Goal: Transaction & Acquisition: Purchase product/service

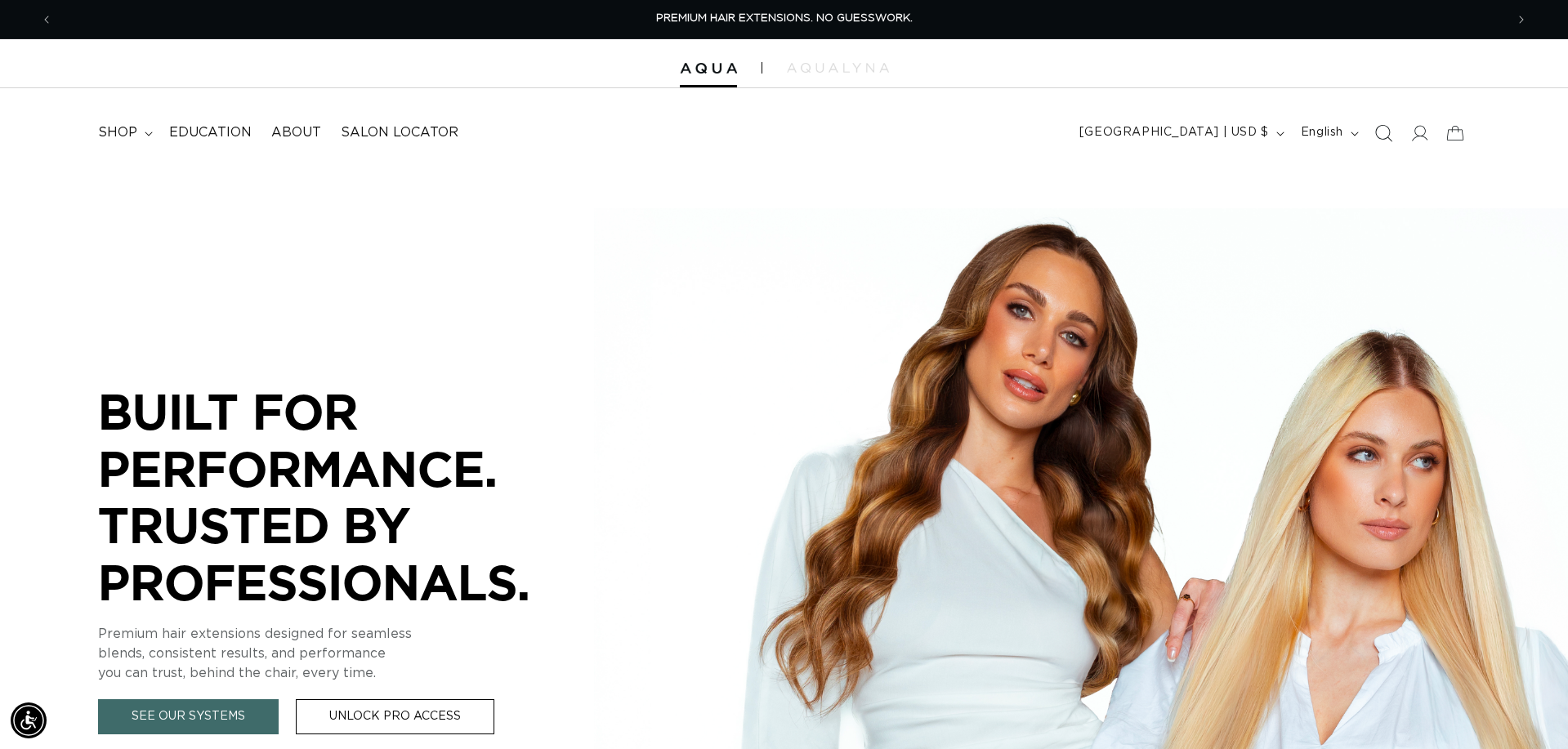
click at [1386, 136] on icon "Search" at bounding box center [1383, 132] width 17 height 17
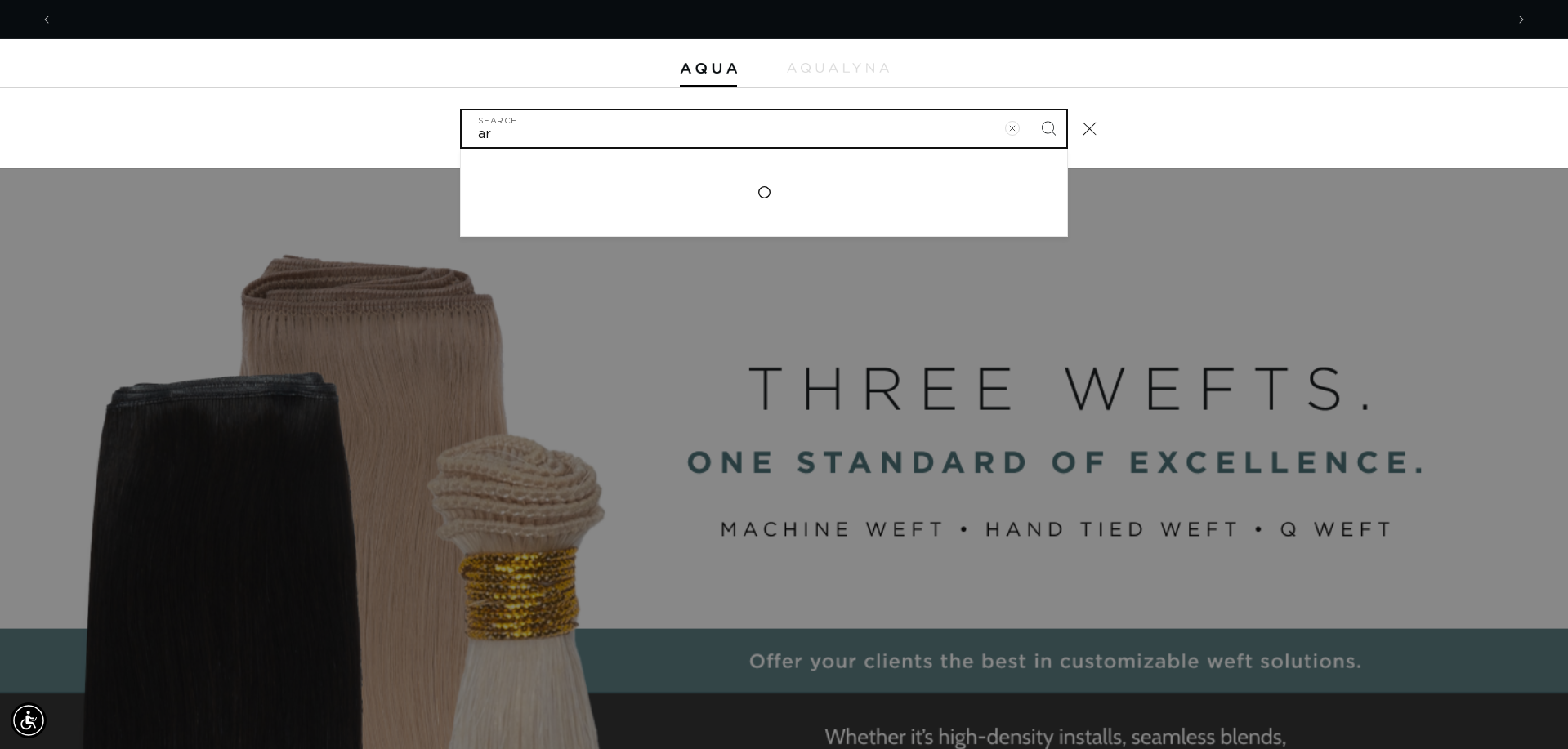
scroll to position [0, 1452]
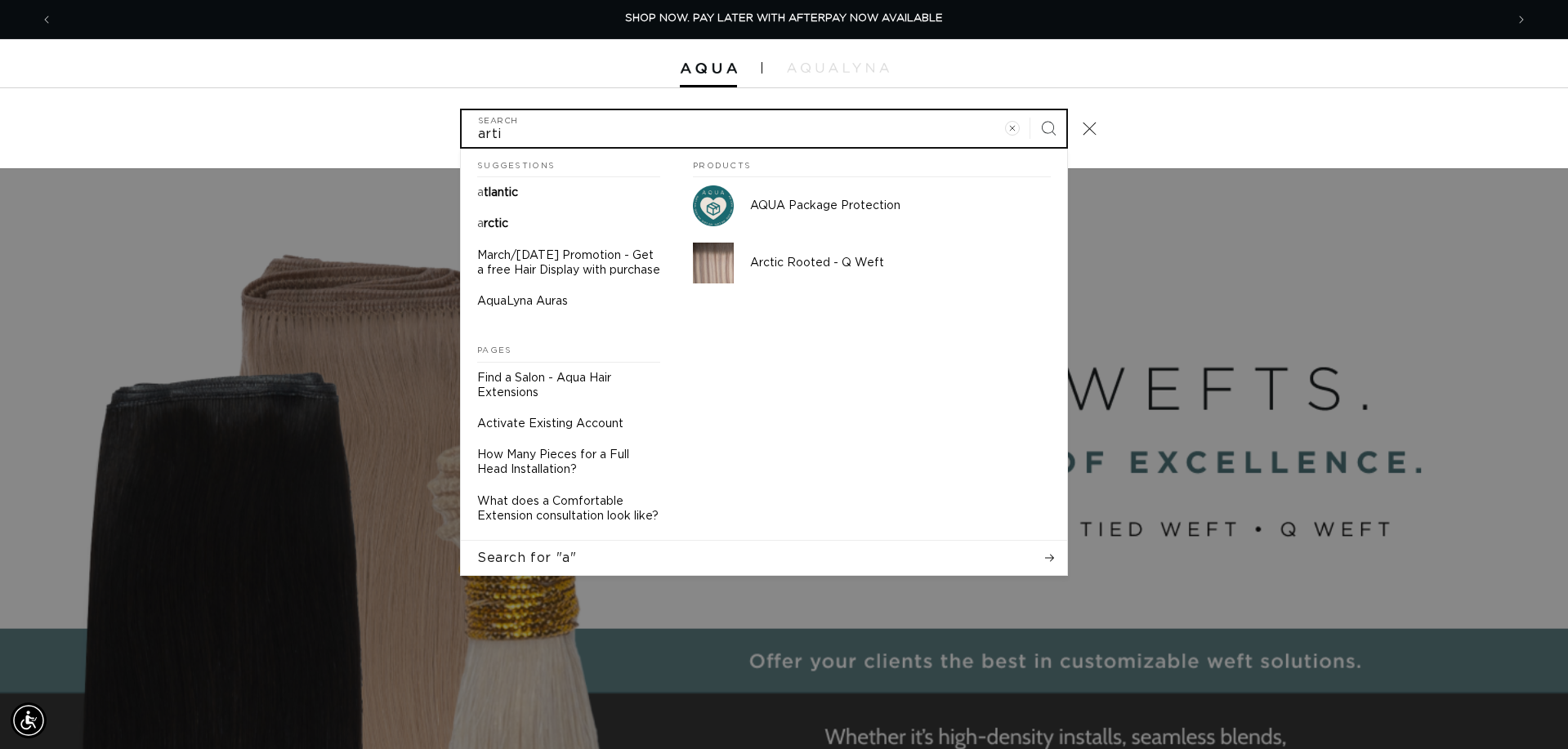
type input "artic"
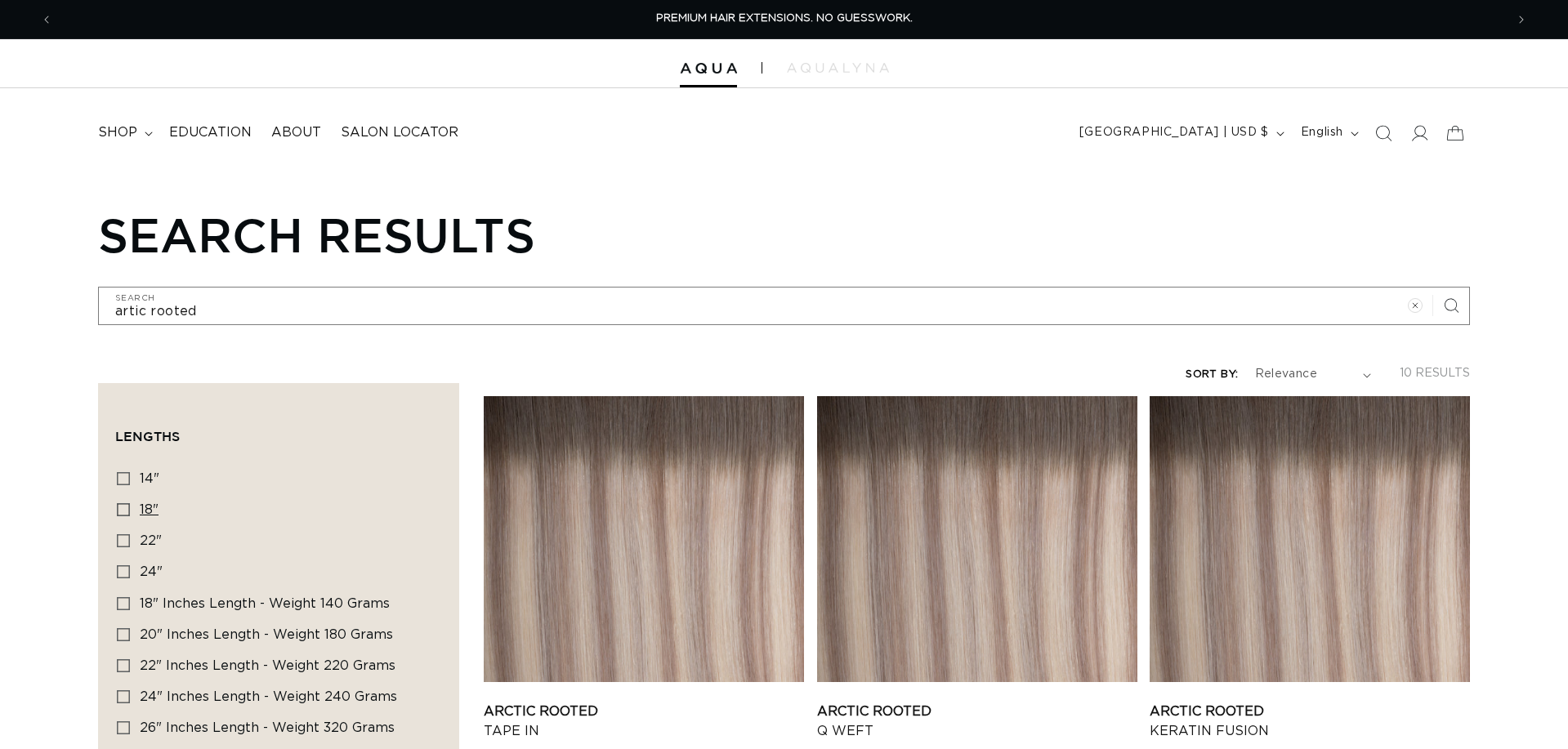
click at [120, 507] on icon at bounding box center [123, 509] width 13 height 13
click at [120, 507] on input "18" 18" (5 products)" at bounding box center [123, 509] width 13 height 13
checkbox input "true"
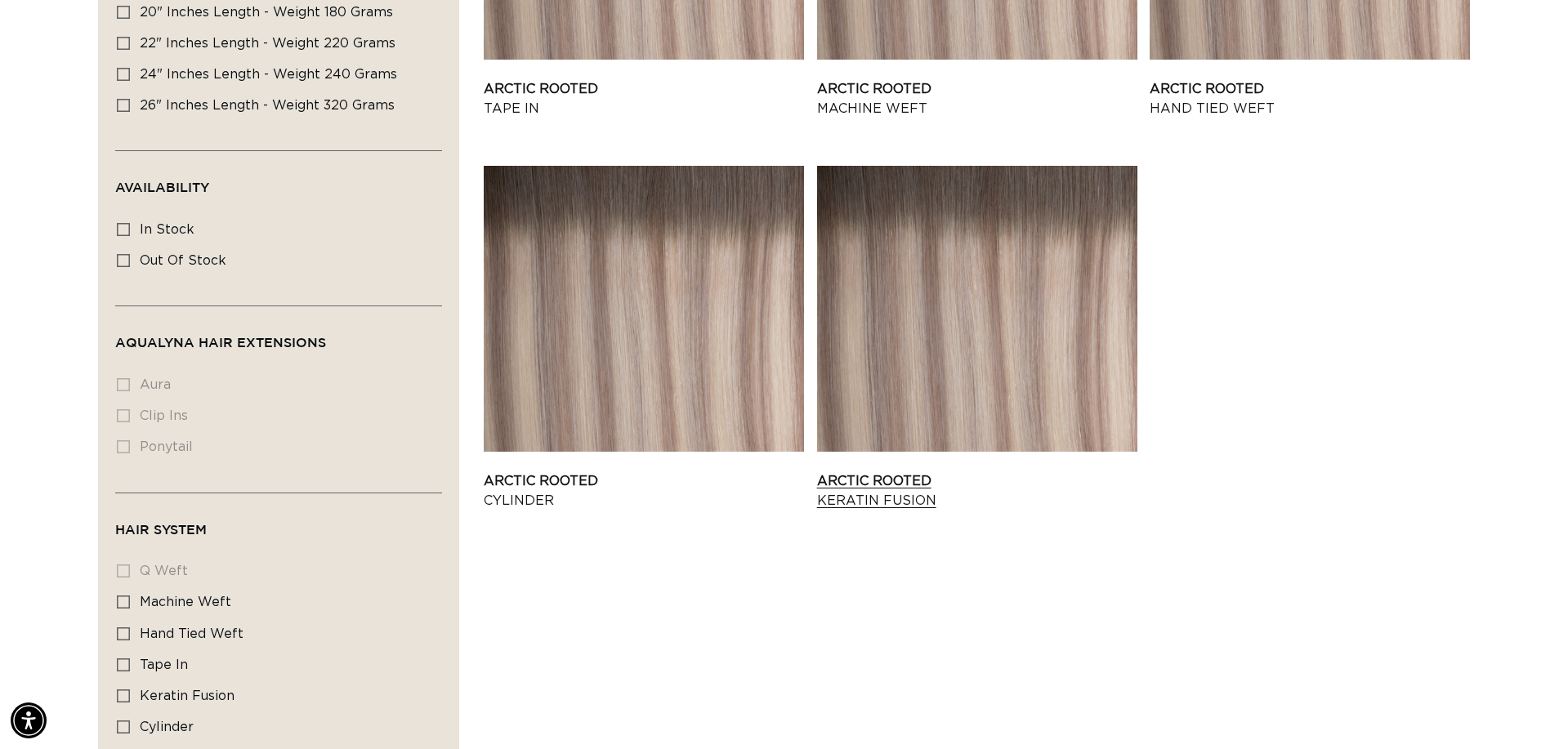
scroll to position [0, 2905]
click at [969, 471] on link "Arctic Rooted Keratin Fusion" at bounding box center [977, 490] width 321 height 39
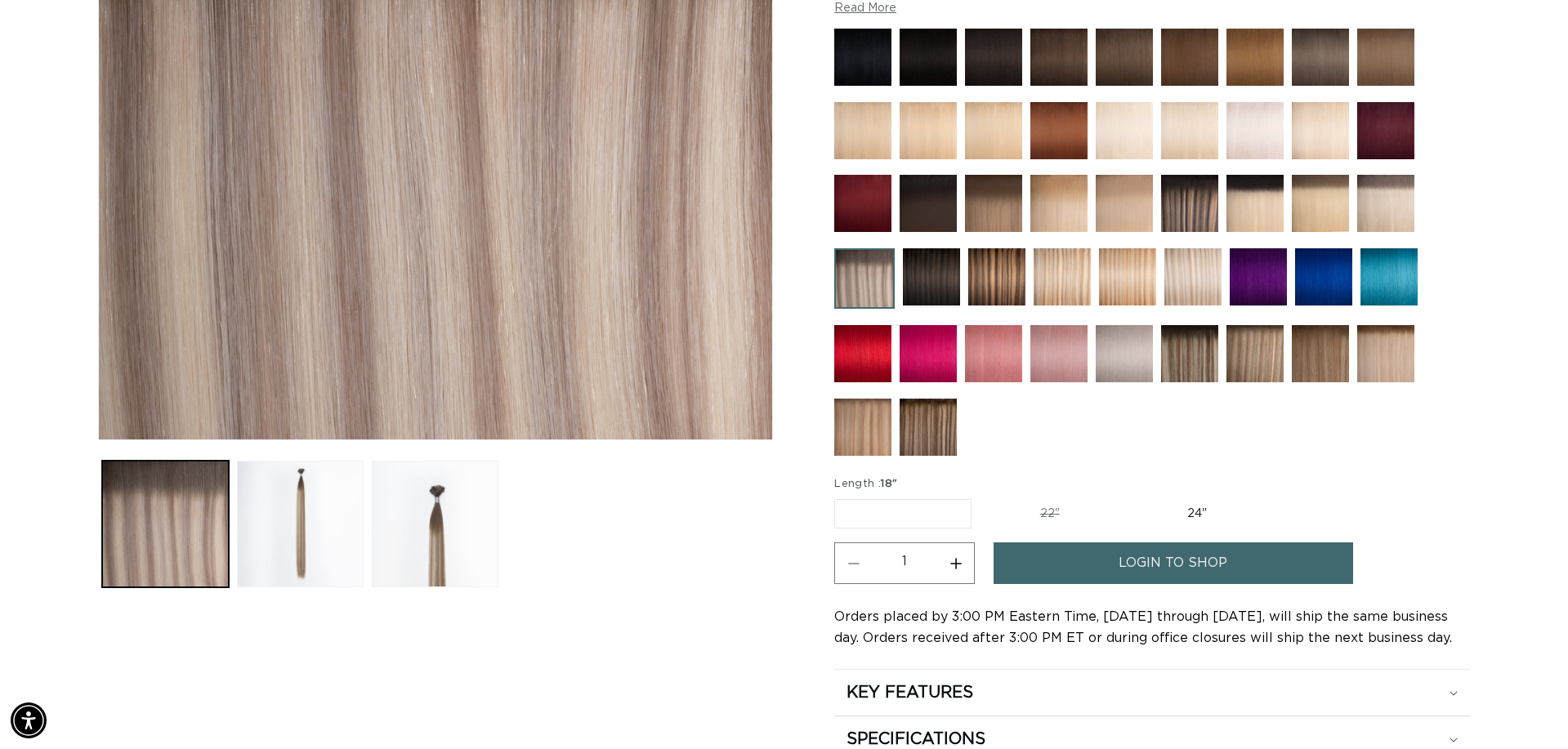
click at [956, 560] on button "Increase quantity for Arctic Rooted - Keratin Fusion" at bounding box center [956, 563] width 36 height 42
type input "4"
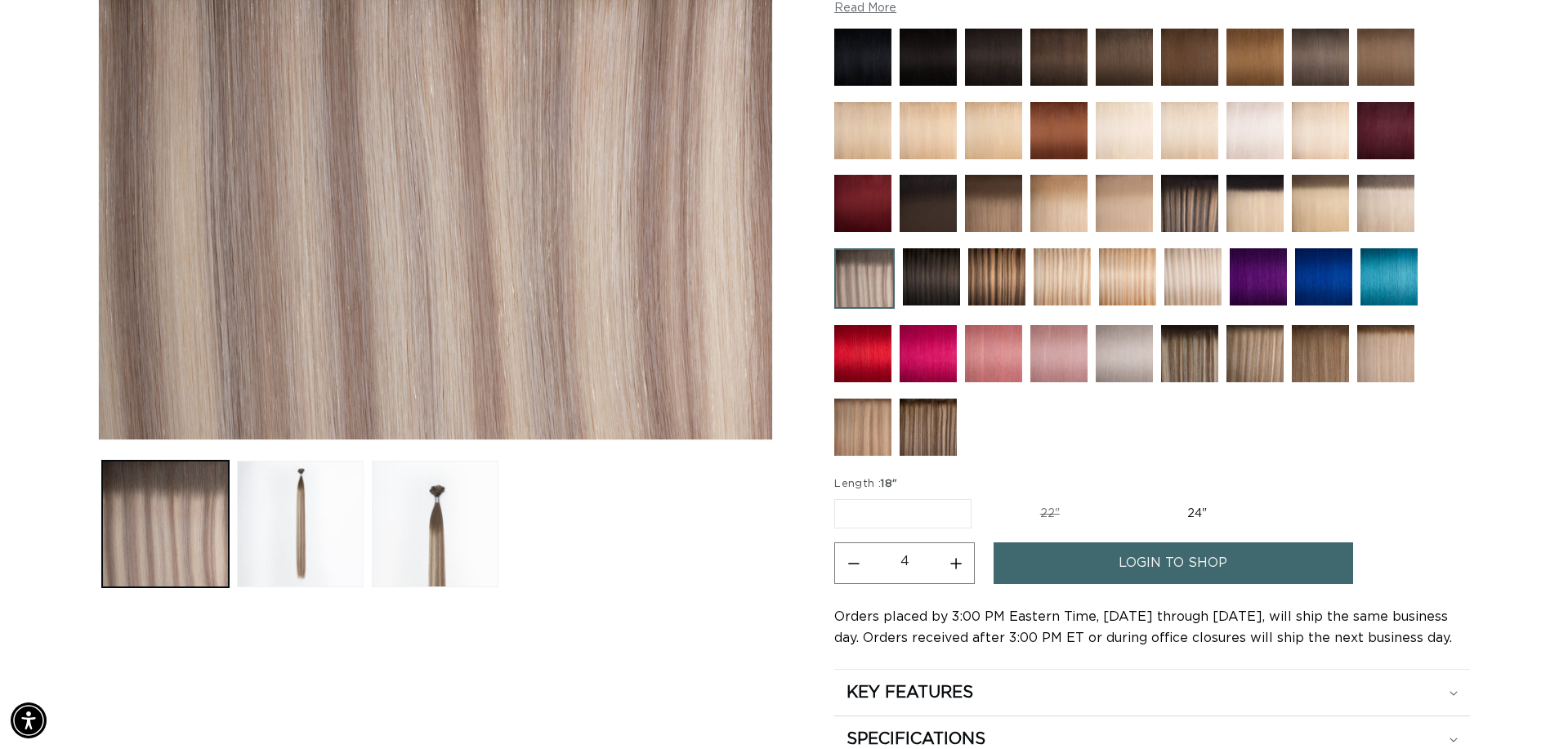
click at [1105, 563] on link "login to shop" at bounding box center [1173, 563] width 360 height 42
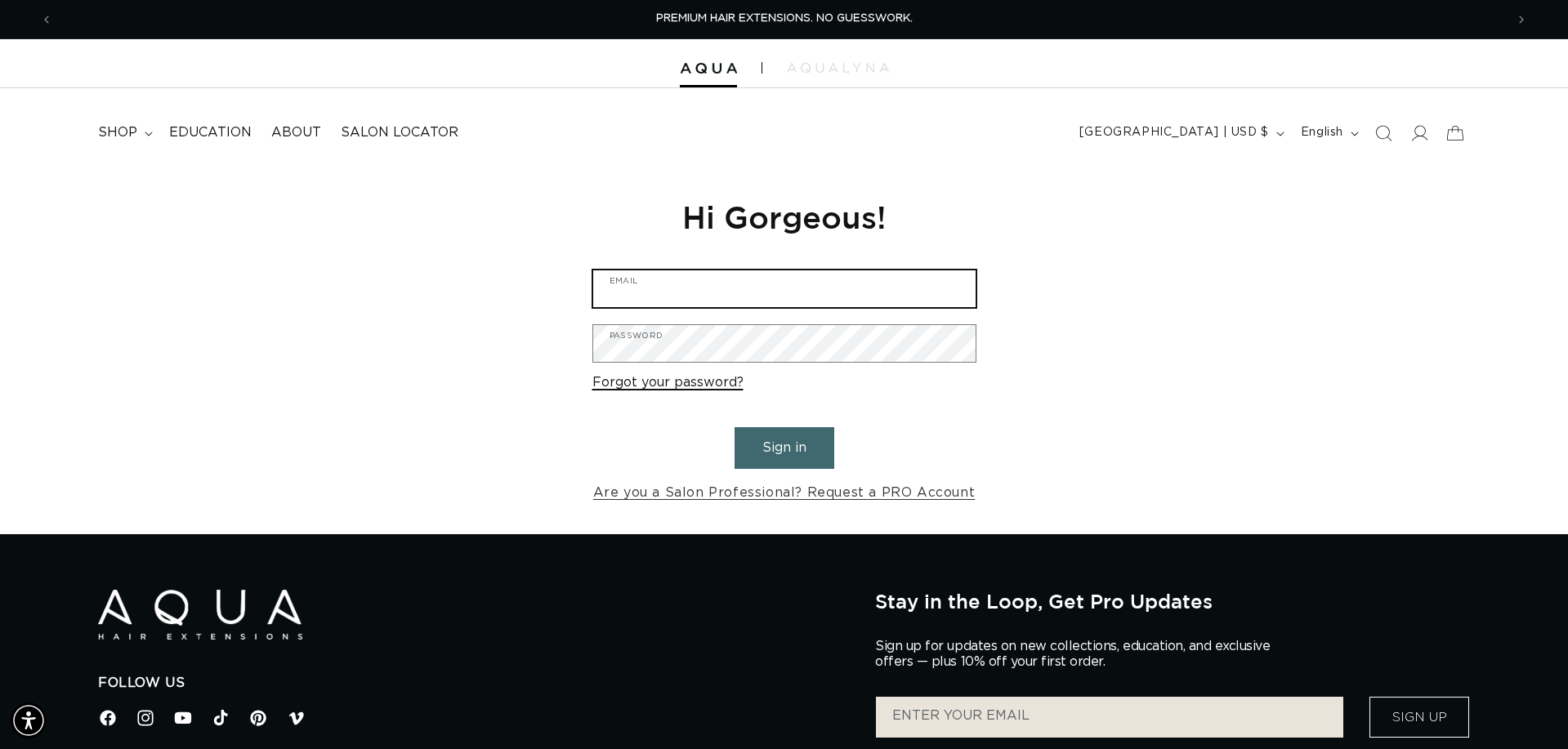
type input "barry@moxyspa.com"
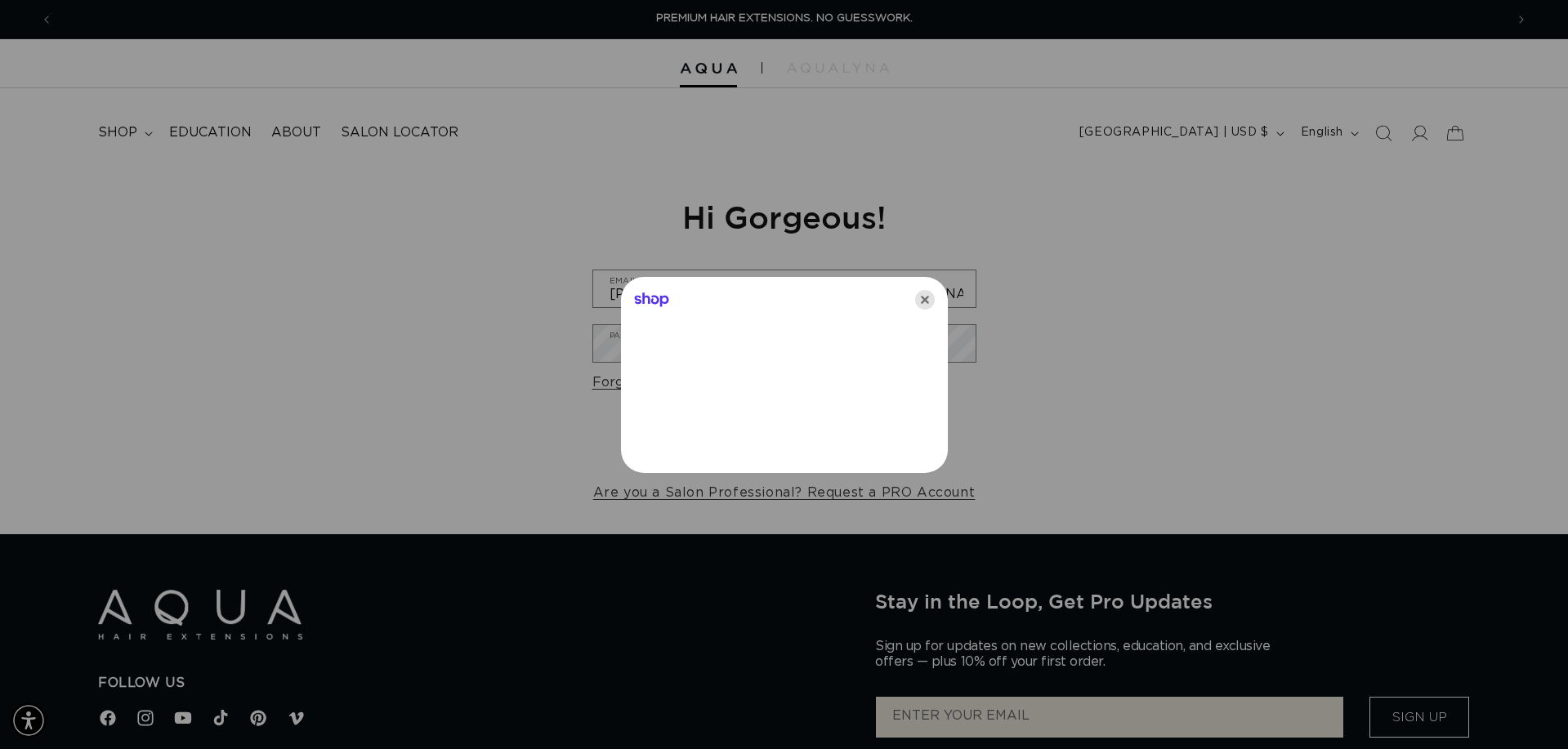
click at [924, 300] on icon "Close" at bounding box center [925, 300] width 20 height 20
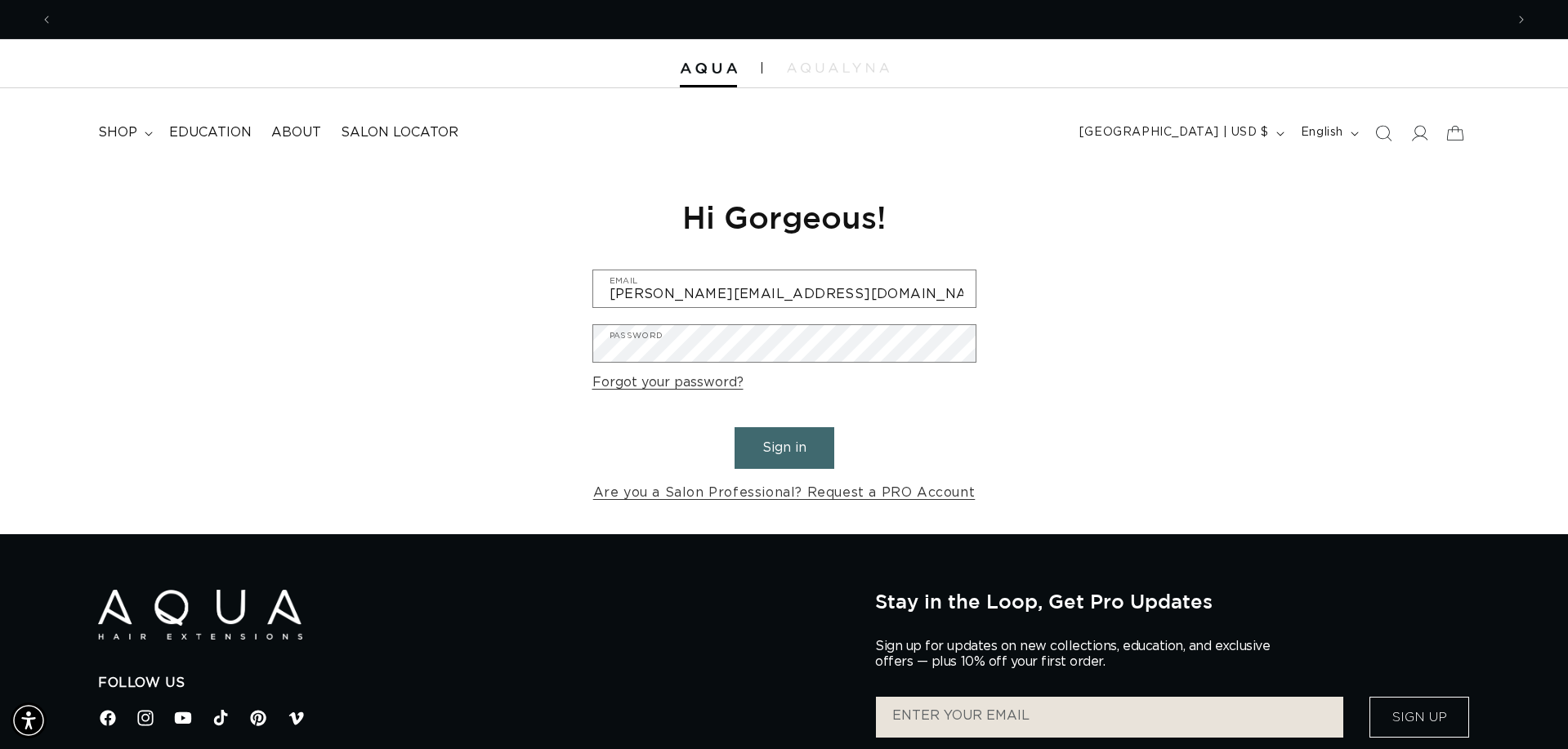
scroll to position [0, 2905]
click at [778, 453] on button "Sign in" at bounding box center [784, 448] width 100 height 42
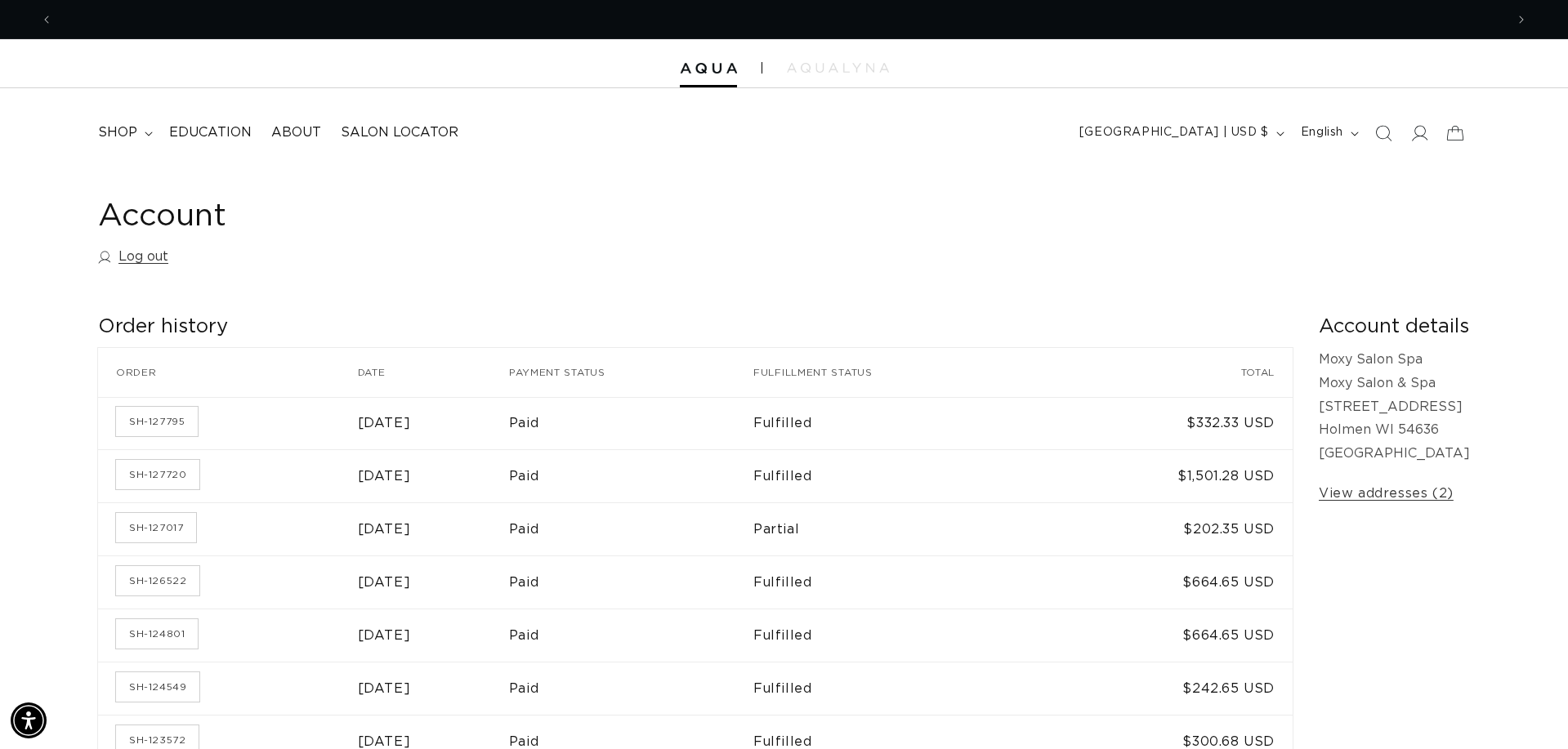
scroll to position [0, 2905]
click at [1383, 132] on icon "Search" at bounding box center [1383, 132] width 17 height 17
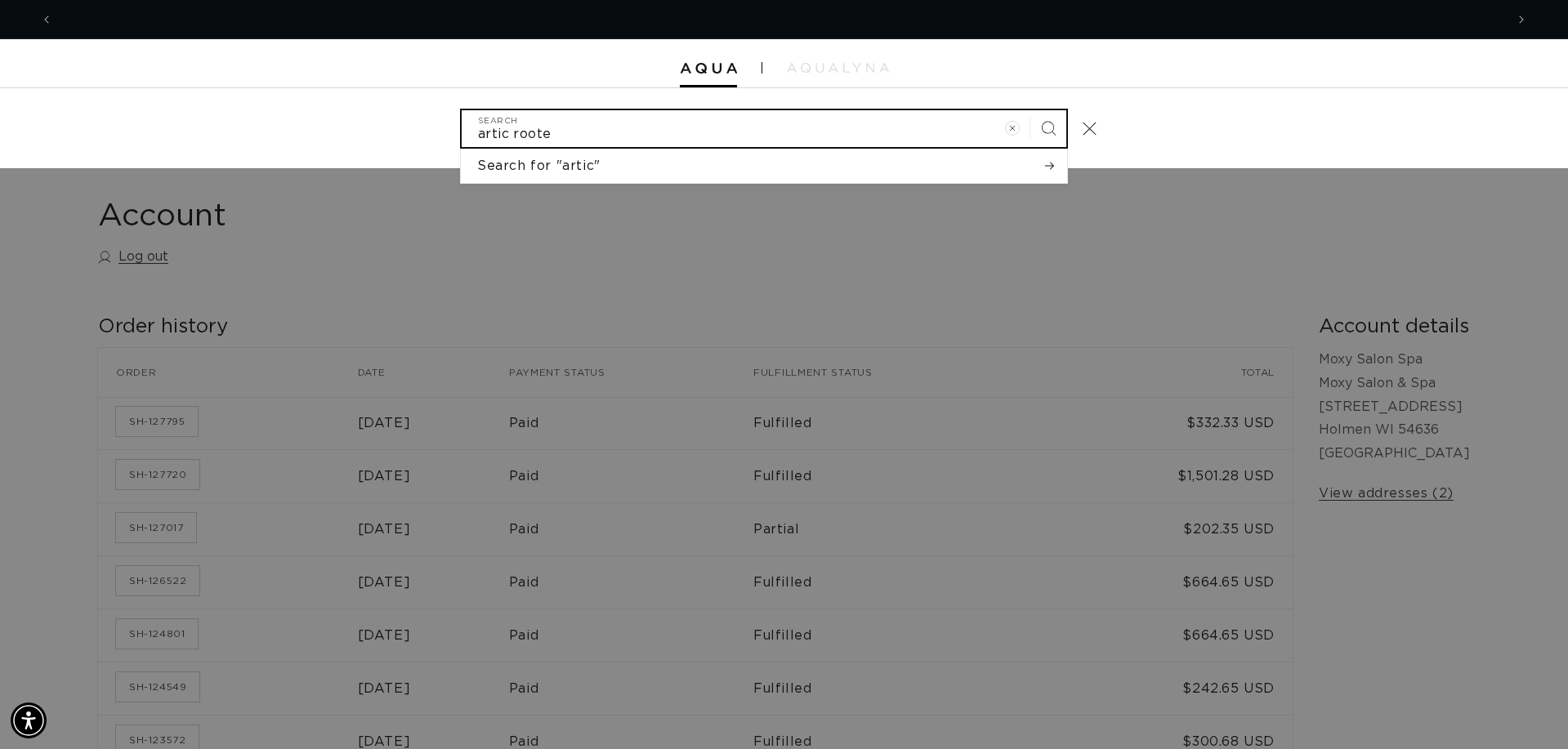
scroll to position [0, 1452]
type input "artic rooted"
click at [1048, 126] on button "Search" at bounding box center [1049, 128] width 36 height 36
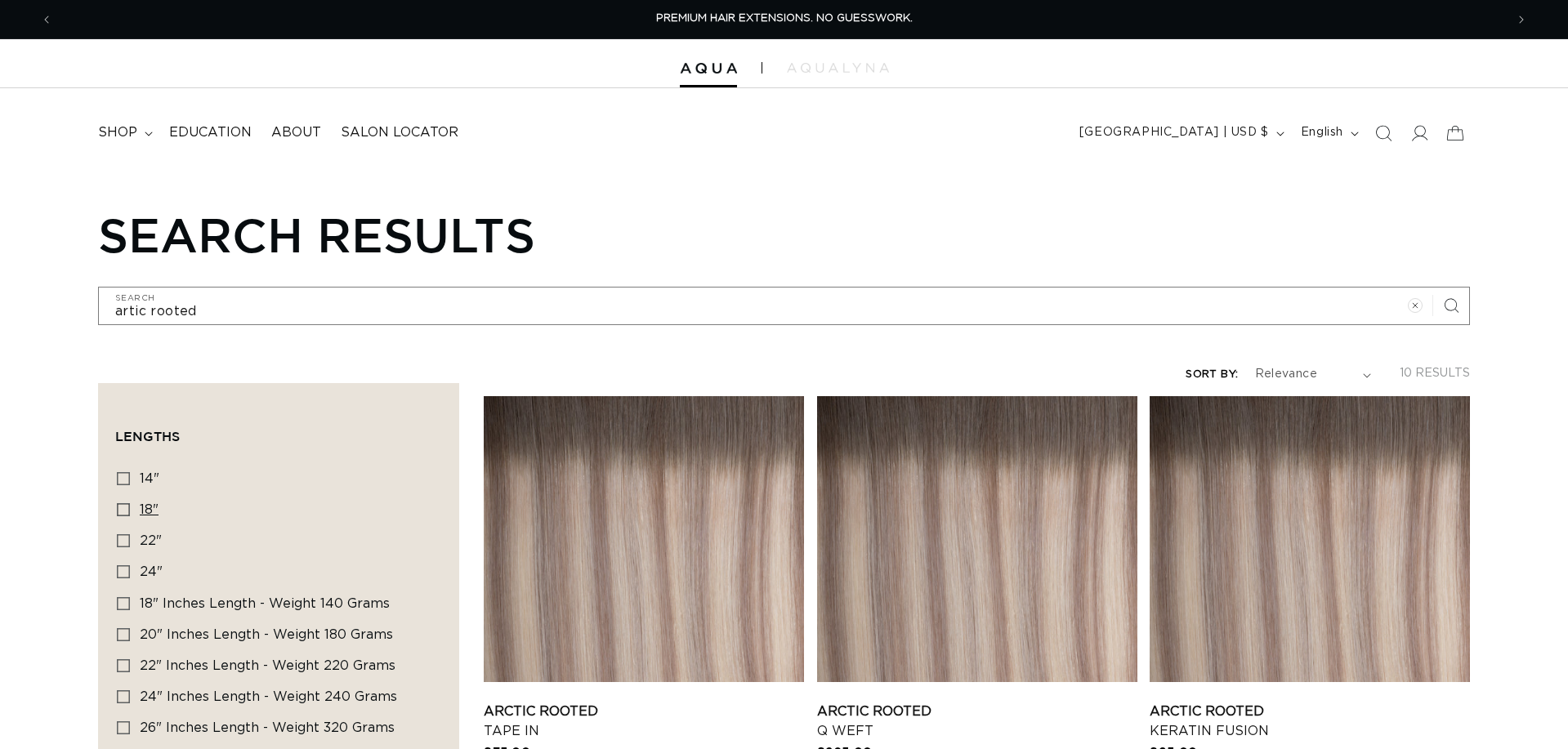
click at [122, 507] on icon at bounding box center [123, 509] width 13 height 13
click at [122, 507] on input "18" 18" (5 products)" at bounding box center [123, 509] width 13 height 13
checkbox input "true"
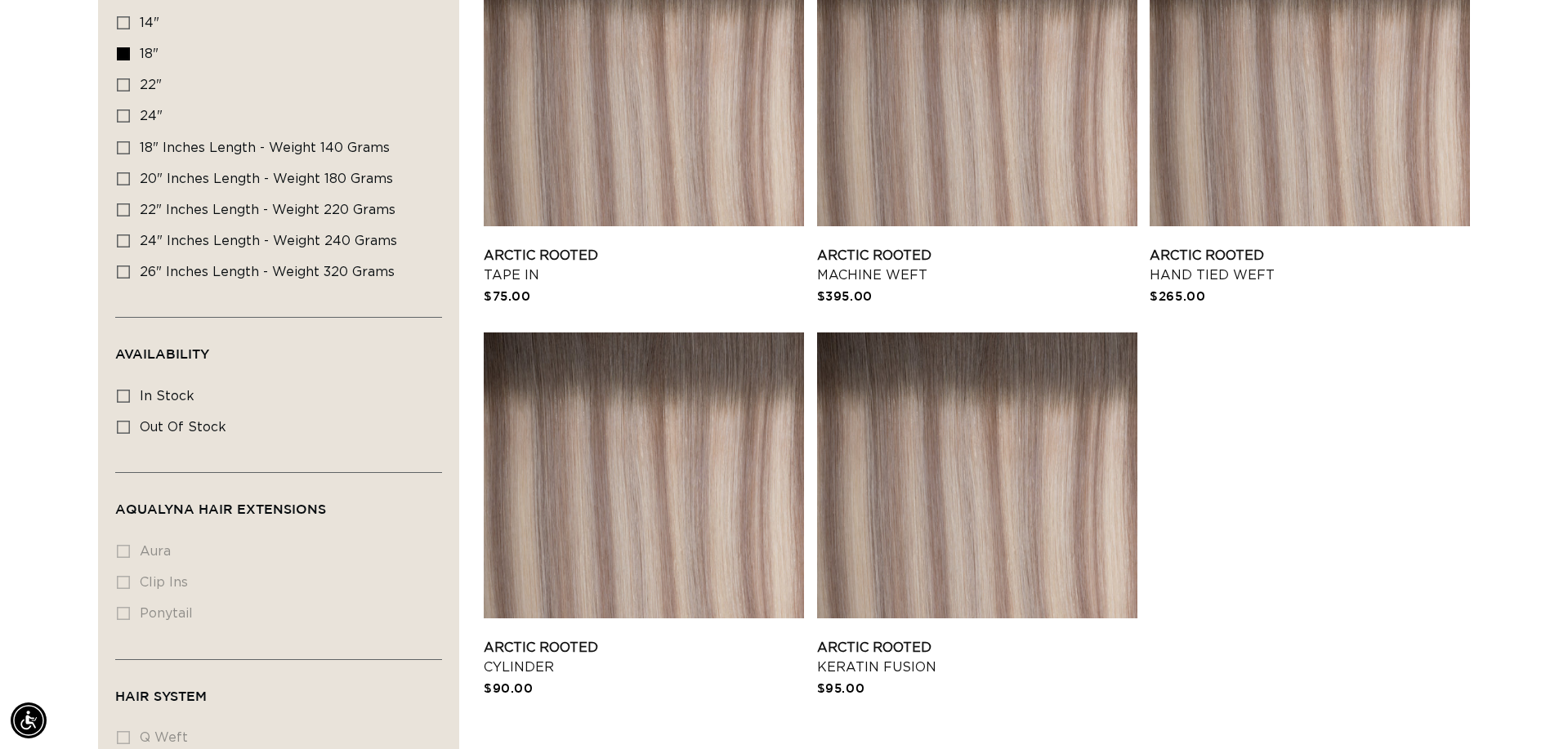
scroll to position [475, 0]
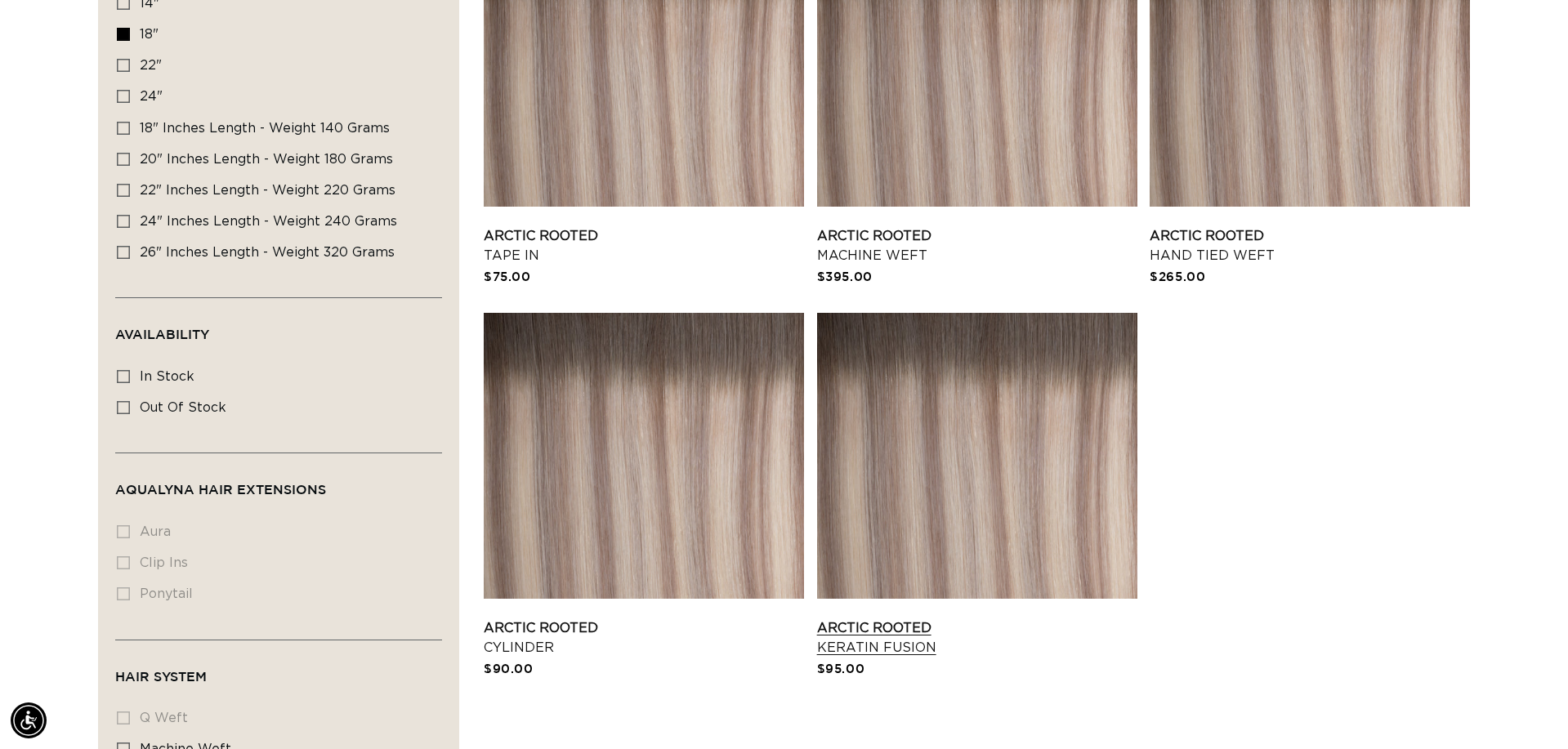
click at [865, 637] on link "Arctic Rooted Keratin Fusion" at bounding box center [977, 637] width 321 height 39
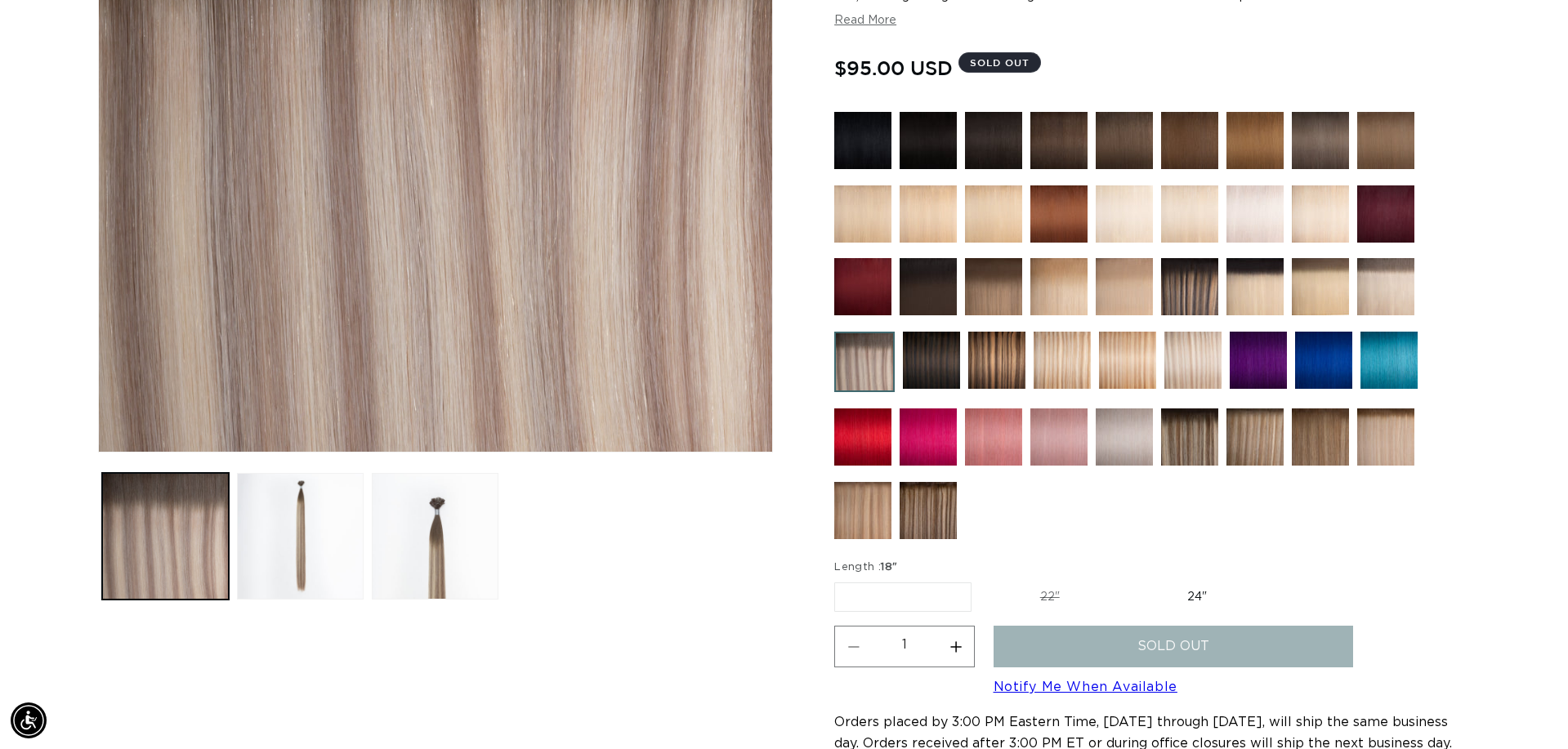
scroll to position [0, 2905]
click at [962, 644] on button "Increase quantity for Arctic Rooted - Keratin Fusion" at bounding box center [956, 647] width 36 height 42
click at [962, 645] on button "Increase quantity for Arctic Rooted - Keratin Fusion" at bounding box center [956, 647] width 36 height 42
type input "3"
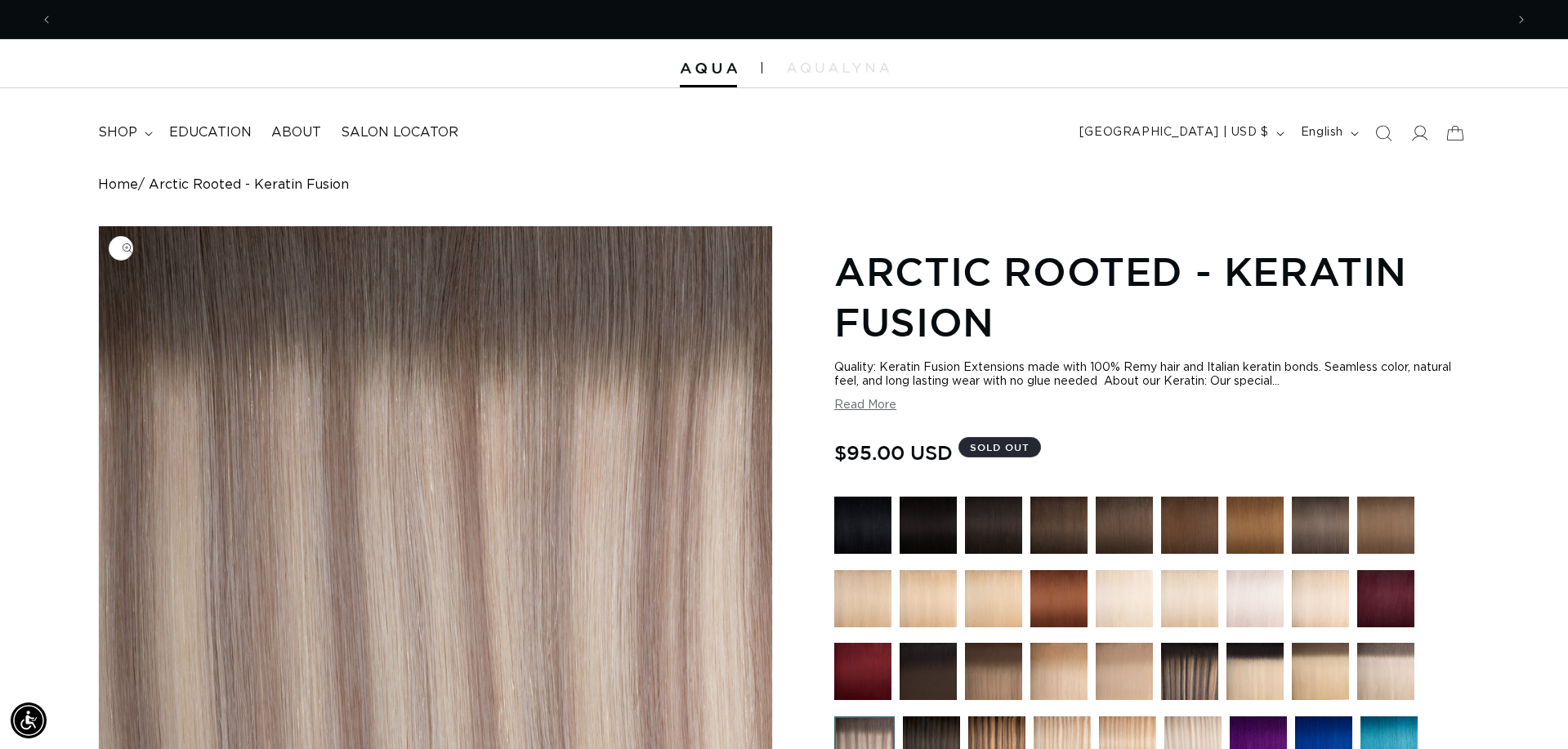
scroll to position [0, 1452]
